Goal: Information Seeking & Learning: Learn about a topic

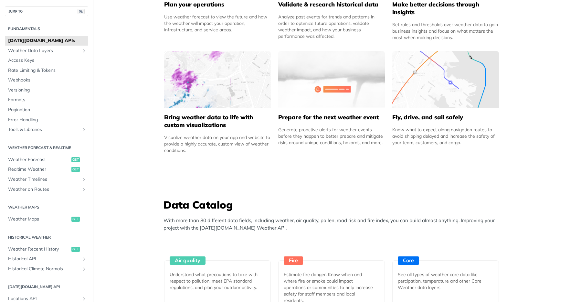
scroll to position [381, 0]
click at [49, 50] on span "Weather Data Layers" at bounding box center [44, 51] width 72 height 6
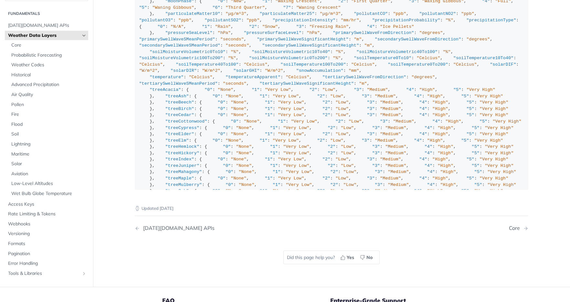
scroll to position [10, 0]
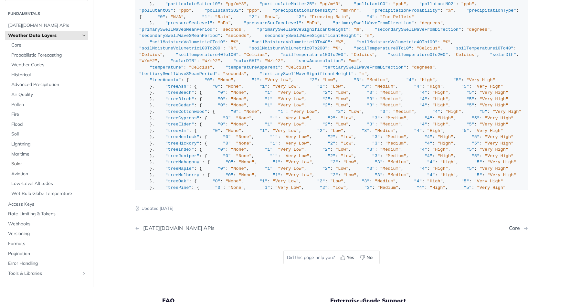
click at [29, 159] on link "Solar" at bounding box center [48, 164] width 80 height 10
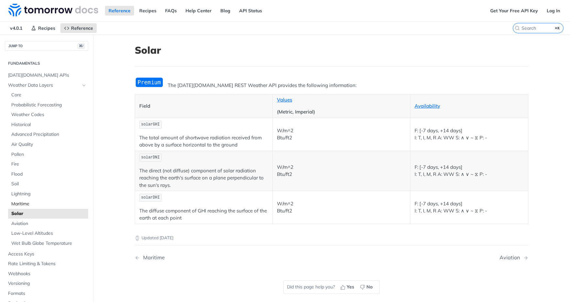
click at [23, 207] on span "Maritime" at bounding box center [48, 204] width 75 height 6
